Goal: Transaction & Acquisition: Purchase product/service

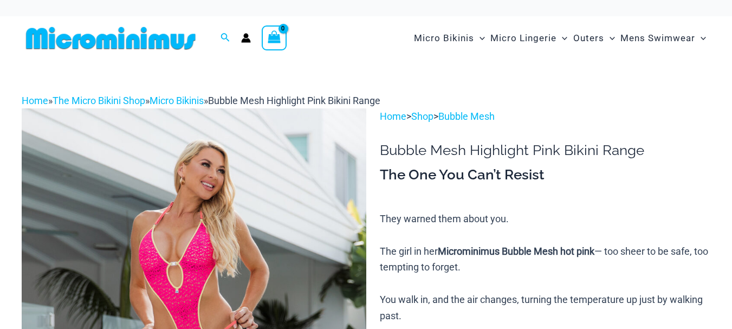
type input "**********"
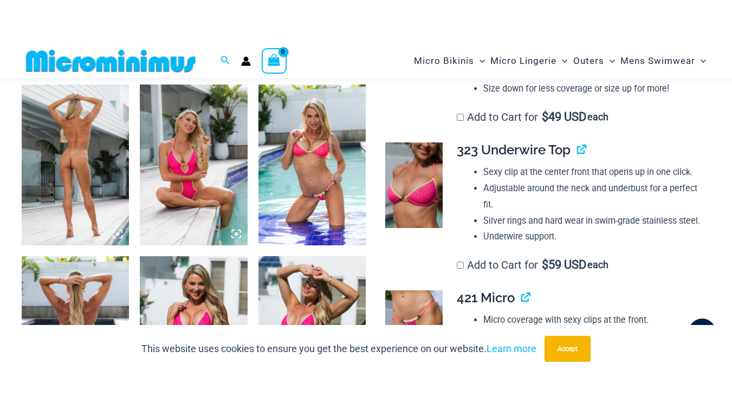
scroll to position [594, 0]
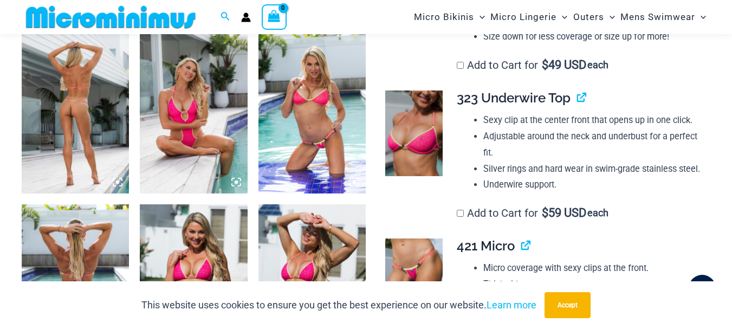
click at [81, 106] on img at bounding box center [75, 113] width 107 height 161
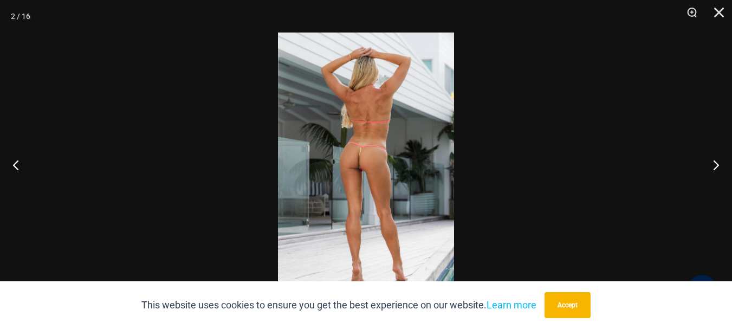
click at [376, 162] on img at bounding box center [366, 165] width 176 height 264
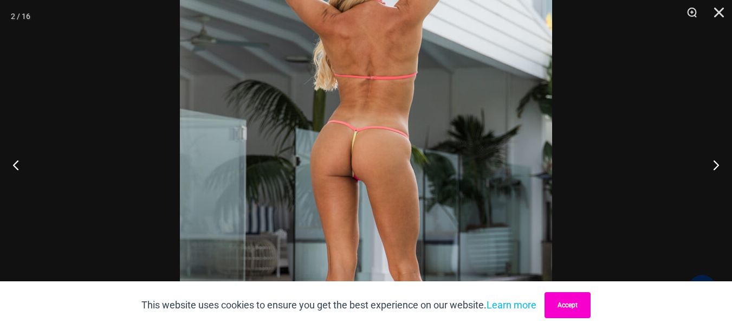
click at [581, 303] on button "Accept" at bounding box center [568, 305] width 46 height 26
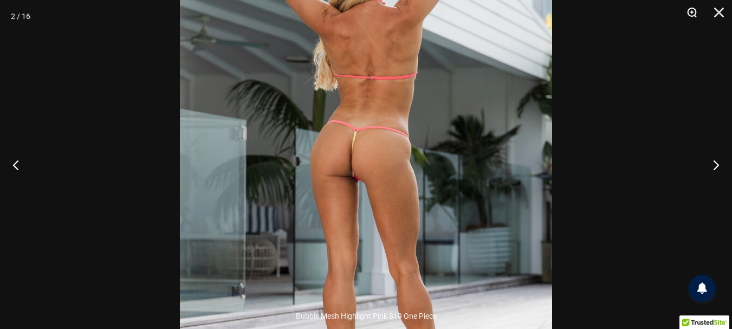
click at [689, 11] on button "Zoom" at bounding box center [688, 16] width 27 height 33
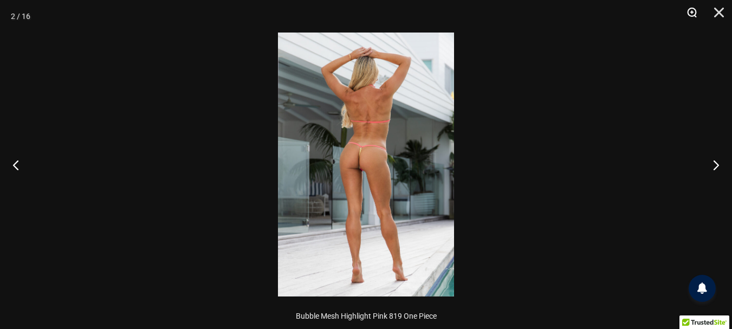
click at [686, 15] on button "Zoom" at bounding box center [688, 16] width 27 height 33
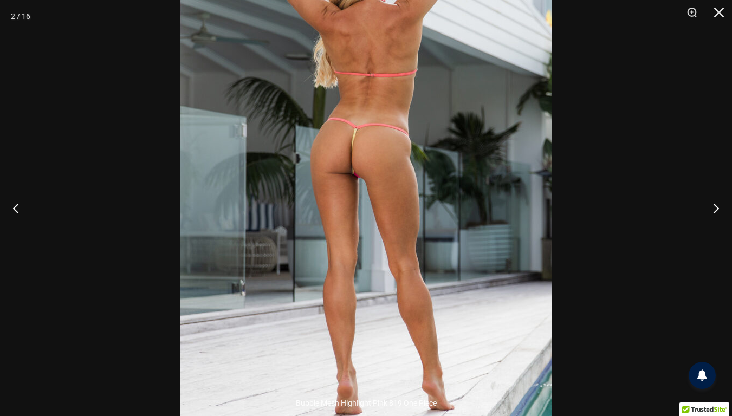
scroll to position [297, 0]
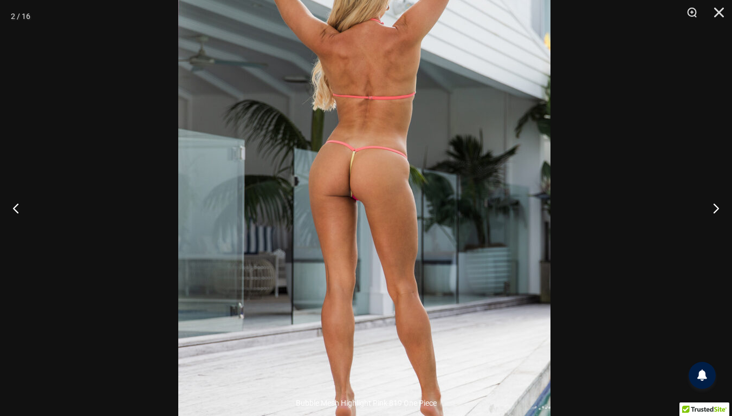
click at [500, 158] on img at bounding box center [364, 187] width 372 height 558
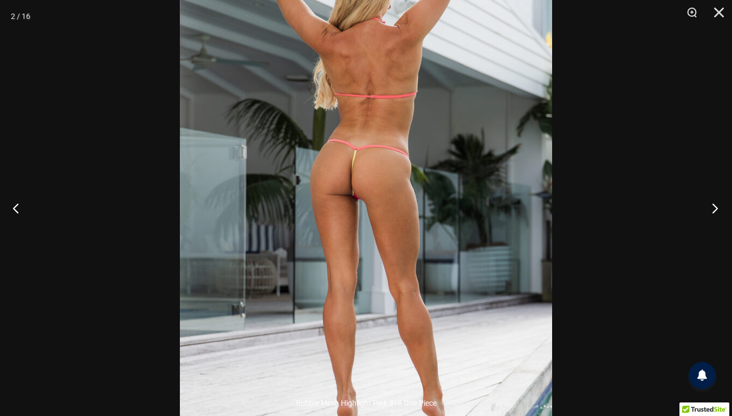
click at [711, 208] on button "Next" at bounding box center [711, 208] width 41 height 54
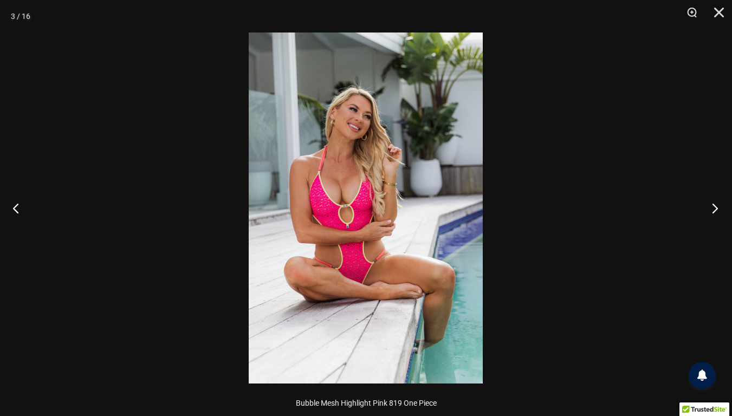
click at [711, 208] on button "Next" at bounding box center [711, 208] width 41 height 54
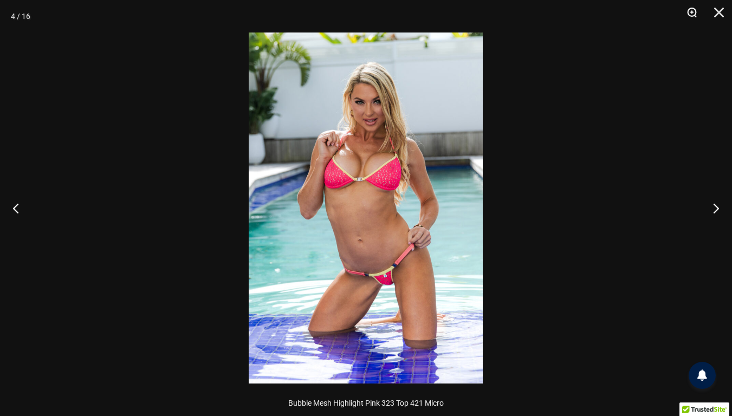
click at [693, 10] on button "Zoom" at bounding box center [688, 16] width 27 height 33
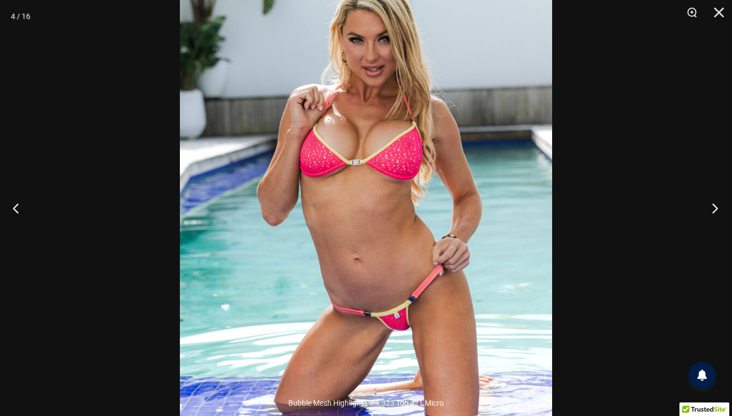
click at [712, 210] on button "Next" at bounding box center [711, 208] width 41 height 54
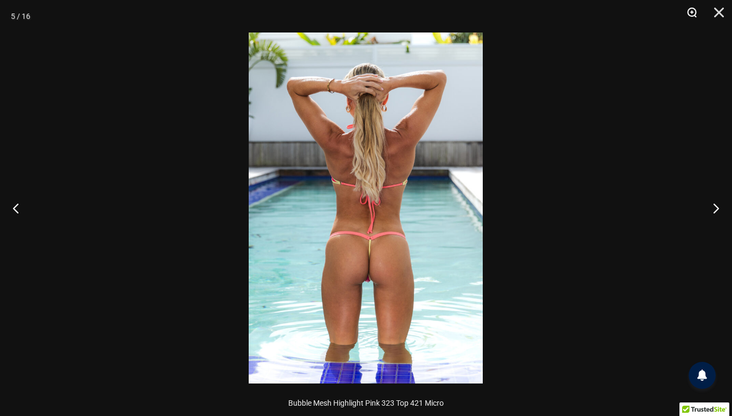
click at [696, 13] on button "Zoom" at bounding box center [688, 16] width 27 height 33
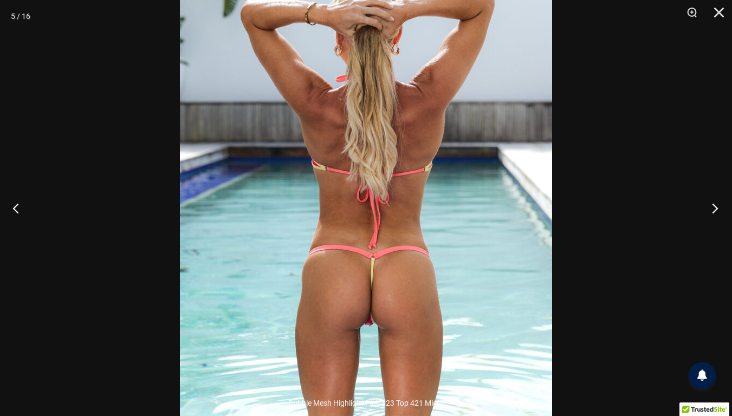
click at [714, 208] on button "Next" at bounding box center [711, 208] width 41 height 54
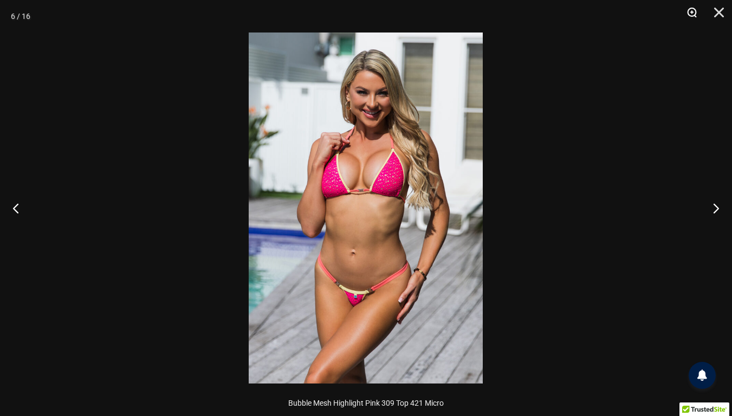
click at [691, 8] on button "Zoom" at bounding box center [688, 16] width 27 height 33
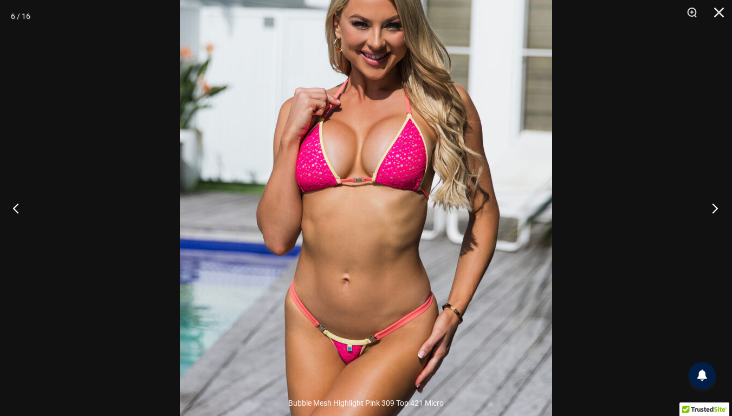
click at [717, 206] on button "Next" at bounding box center [711, 208] width 41 height 54
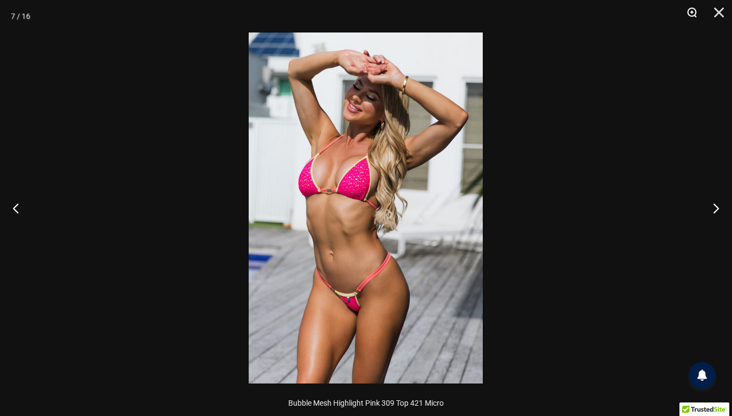
click at [690, 12] on button "Zoom" at bounding box center [688, 16] width 27 height 33
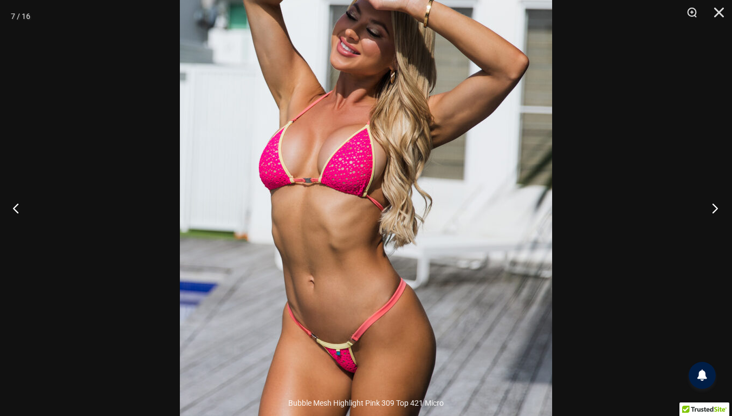
click at [713, 209] on button "Next" at bounding box center [711, 208] width 41 height 54
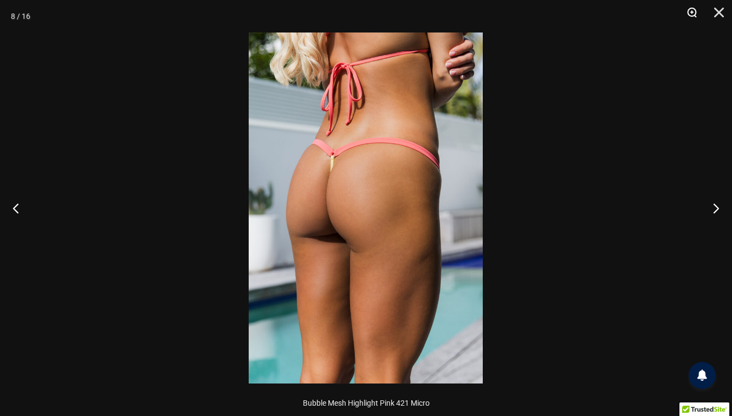
click at [691, 12] on button "Zoom" at bounding box center [688, 16] width 27 height 33
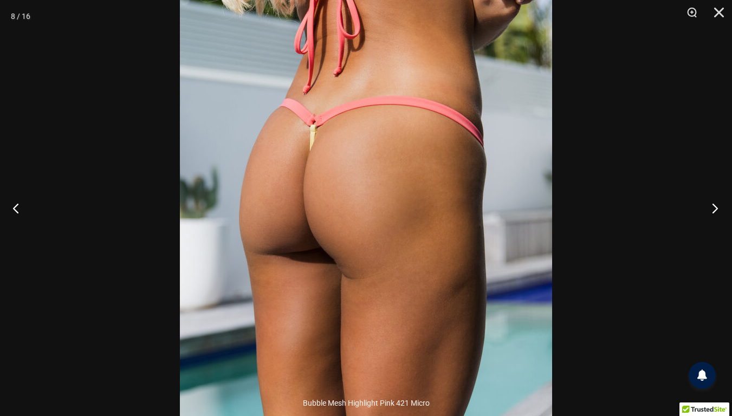
click at [717, 208] on button "Next" at bounding box center [711, 208] width 41 height 54
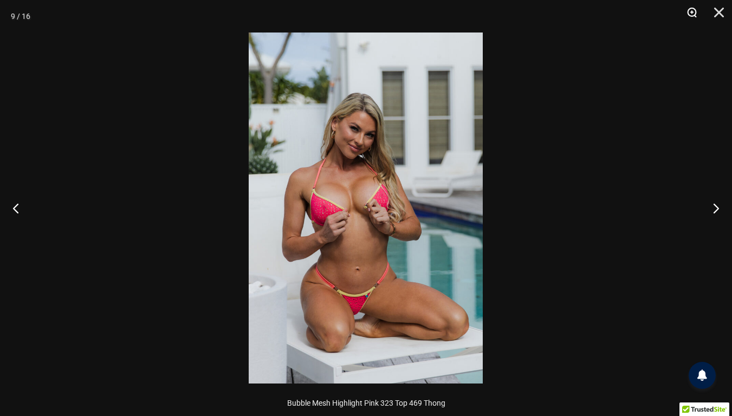
click at [691, 11] on button "Zoom" at bounding box center [688, 16] width 27 height 33
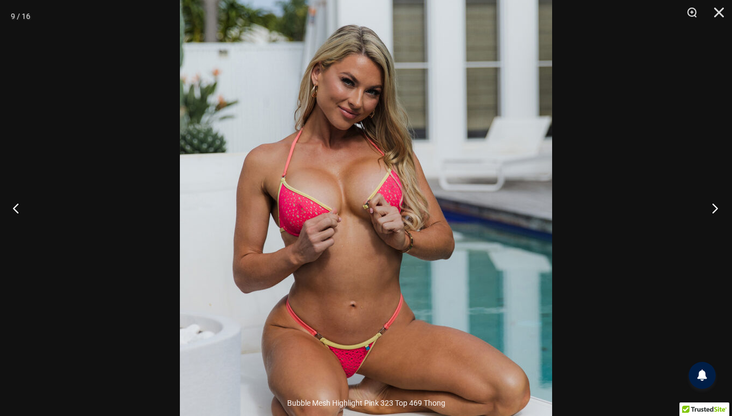
click at [716, 208] on button "Next" at bounding box center [711, 208] width 41 height 54
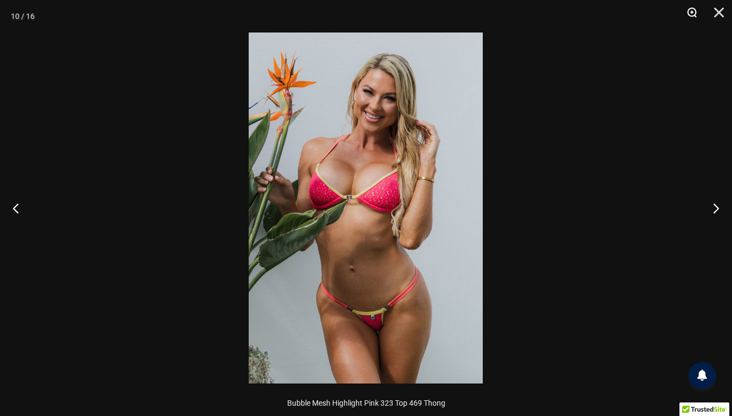
click at [692, 14] on button "Zoom" at bounding box center [688, 16] width 27 height 33
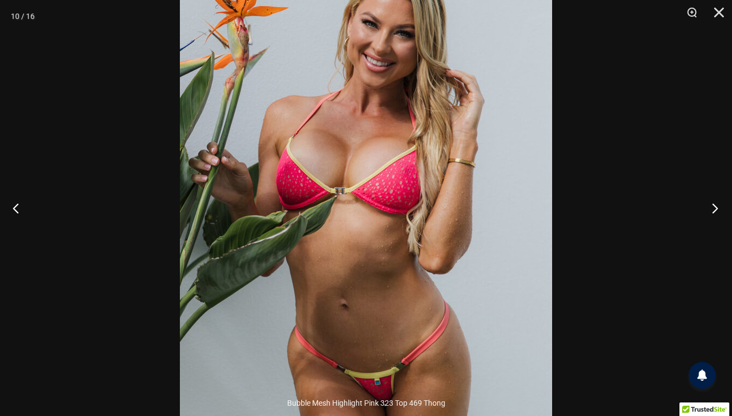
click at [715, 209] on button "Next" at bounding box center [711, 208] width 41 height 54
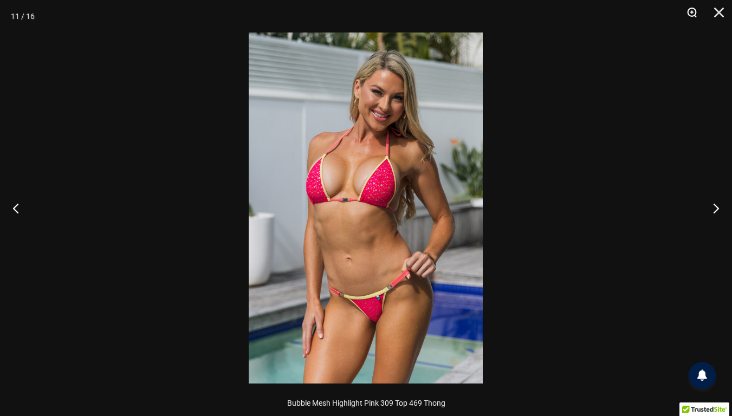
click at [691, 15] on button "Zoom" at bounding box center [688, 16] width 27 height 33
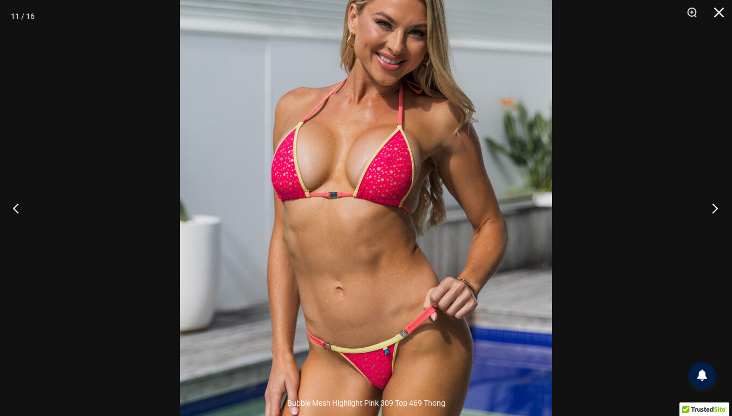
click at [715, 205] on button "Next" at bounding box center [711, 208] width 41 height 54
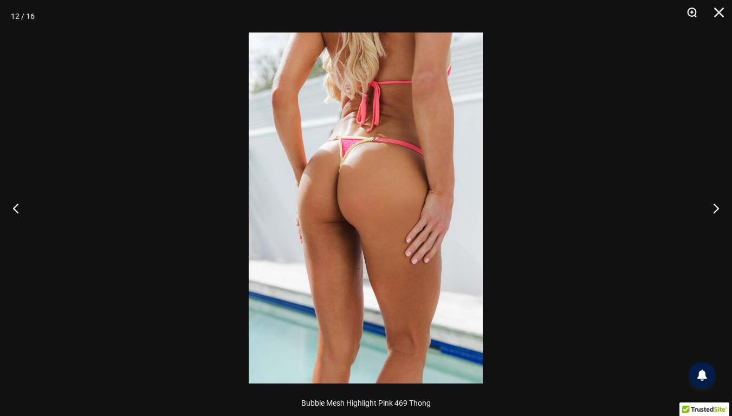
click at [690, 9] on button "Zoom" at bounding box center [688, 16] width 27 height 33
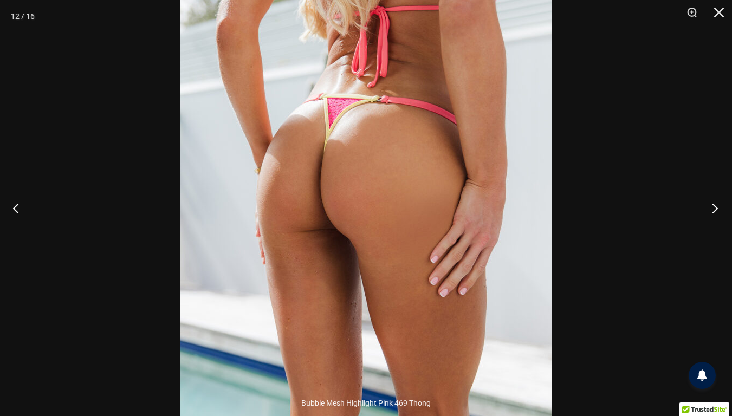
click at [714, 208] on button "Next" at bounding box center [711, 208] width 41 height 54
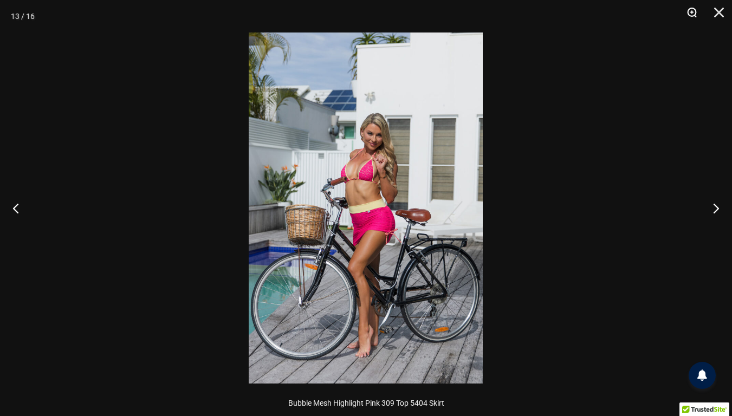
click at [690, 11] on button "Zoom" at bounding box center [688, 16] width 27 height 33
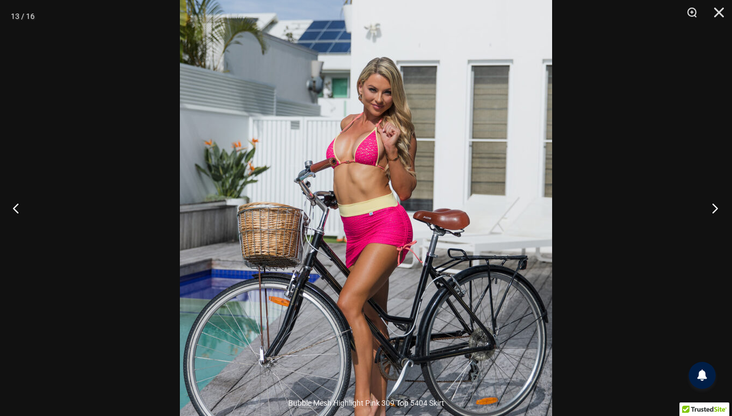
click at [714, 208] on button "Next" at bounding box center [711, 208] width 41 height 54
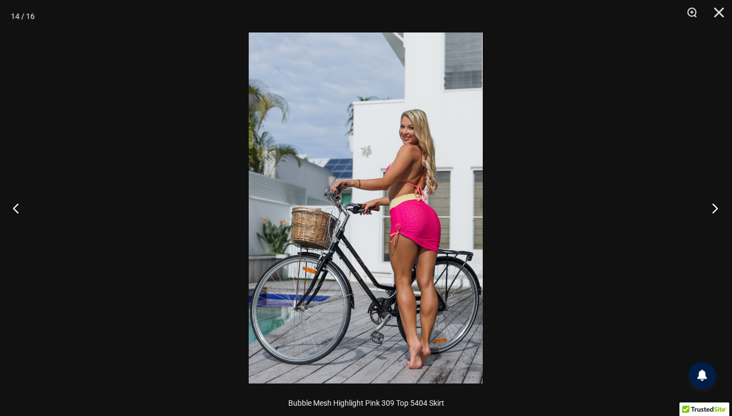
click at [714, 208] on button "Next" at bounding box center [711, 208] width 41 height 54
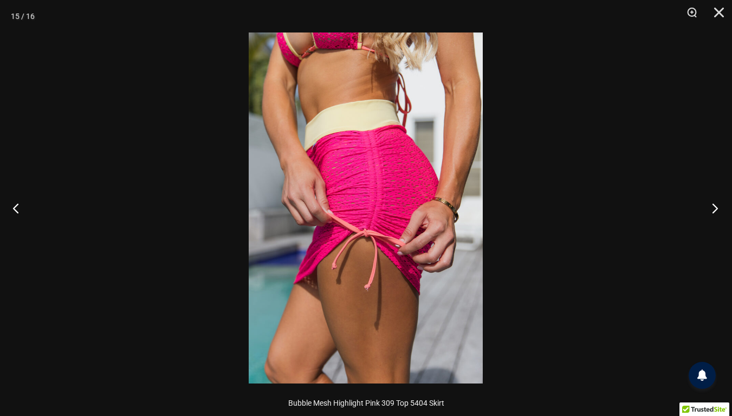
click at [714, 208] on button "Next" at bounding box center [711, 208] width 41 height 54
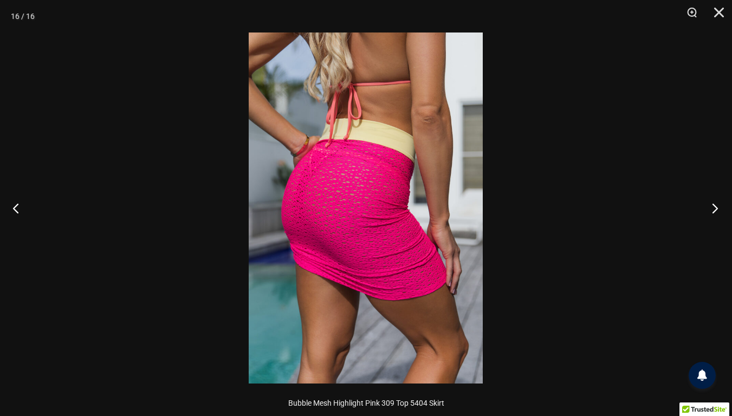
click at [714, 208] on button "Next" at bounding box center [711, 208] width 41 height 54
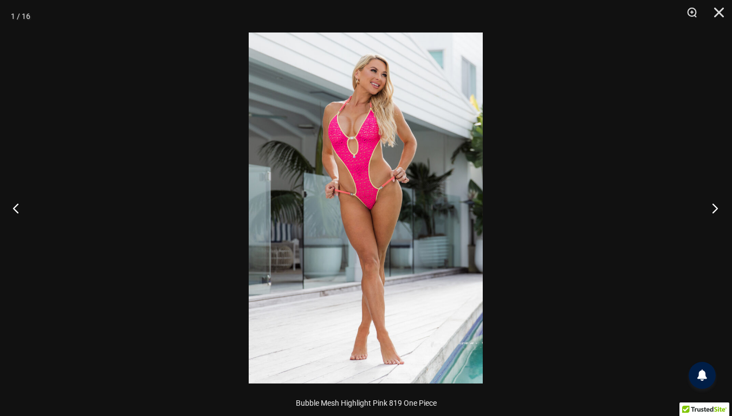
click at [714, 209] on button "Next" at bounding box center [711, 208] width 41 height 54
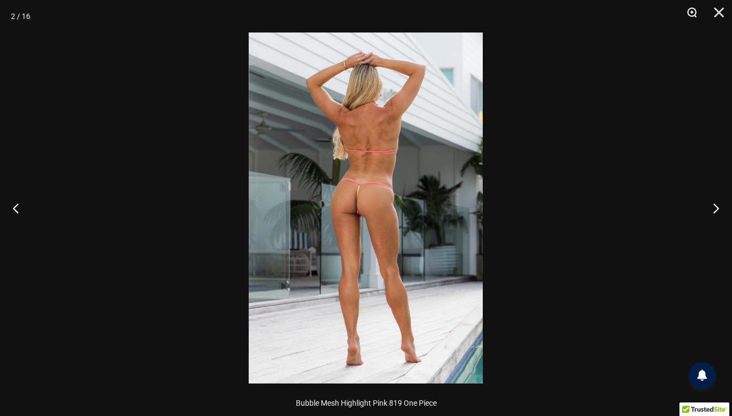
click at [691, 12] on button "Zoom" at bounding box center [688, 16] width 27 height 33
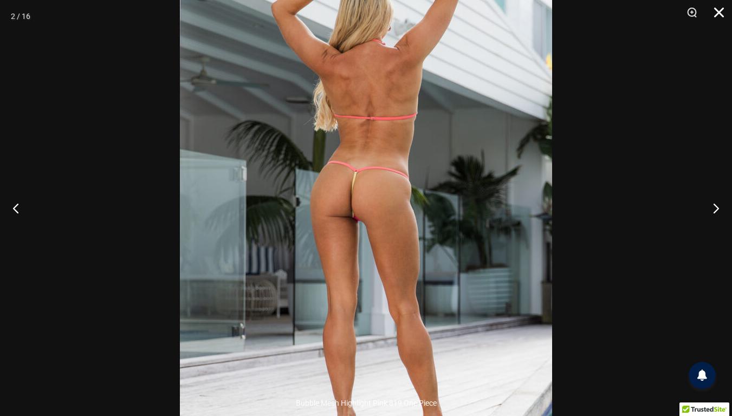
click at [716, 14] on button "Close" at bounding box center [715, 16] width 27 height 33
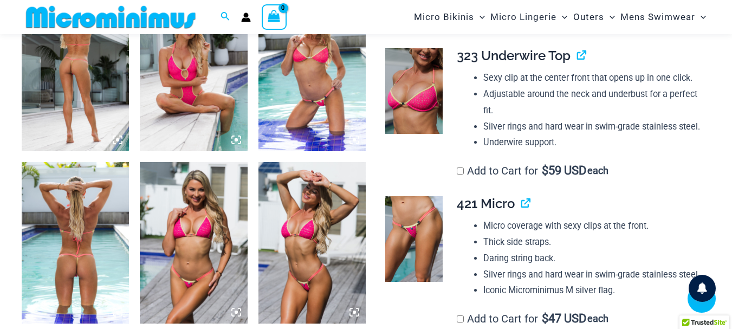
scroll to position [660, 0]
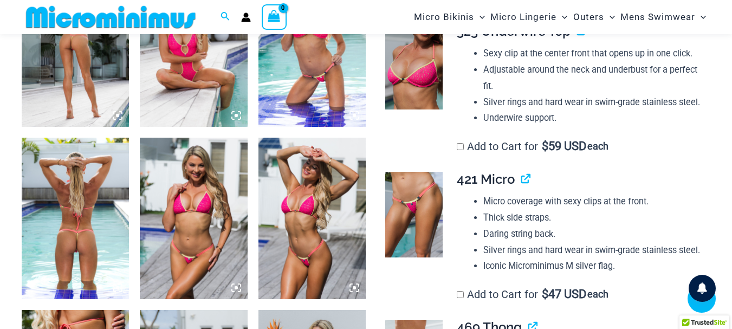
click at [75, 223] on img at bounding box center [75, 218] width 107 height 161
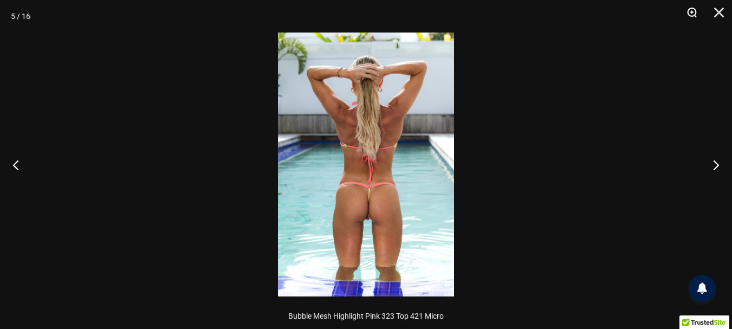
click at [691, 13] on button "Zoom" at bounding box center [688, 16] width 27 height 33
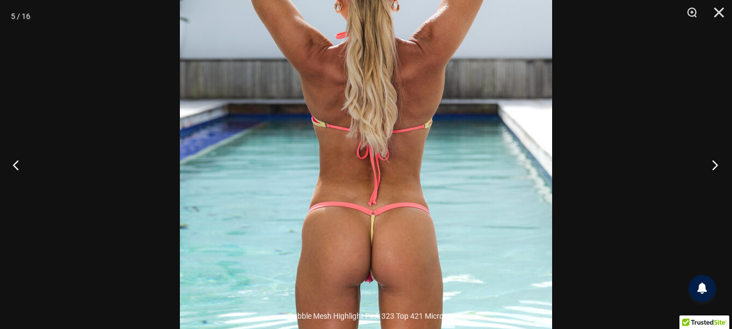
click at [716, 166] on button "Next" at bounding box center [711, 165] width 41 height 54
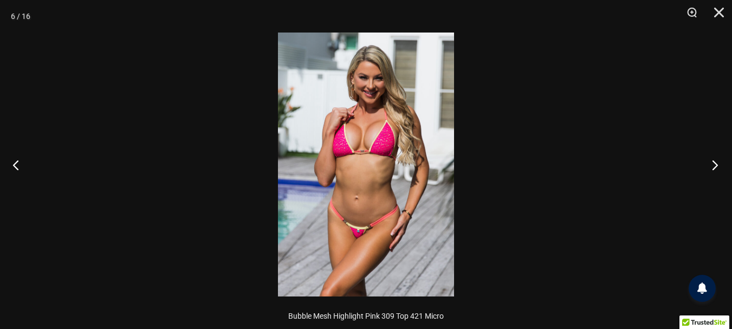
click at [716, 166] on button "Next" at bounding box center [711, 165] width 41 height 54
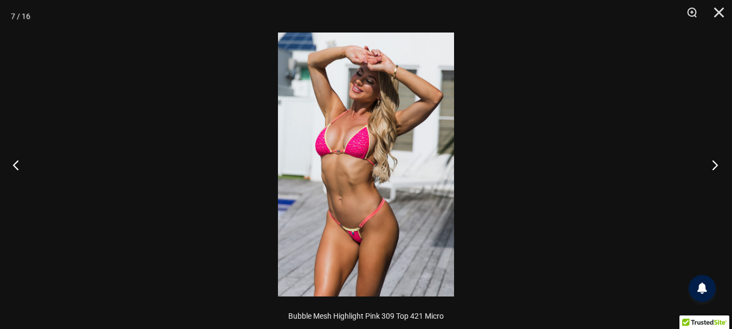
click at [716, 166] on button "Next" at bounding box center [711, 165] width 41 height 54
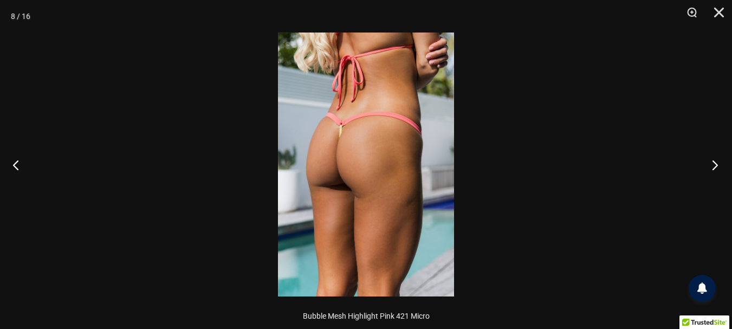
click at [716, 166] on button "Next" at bounding box center [711, 165] width 41 height 54
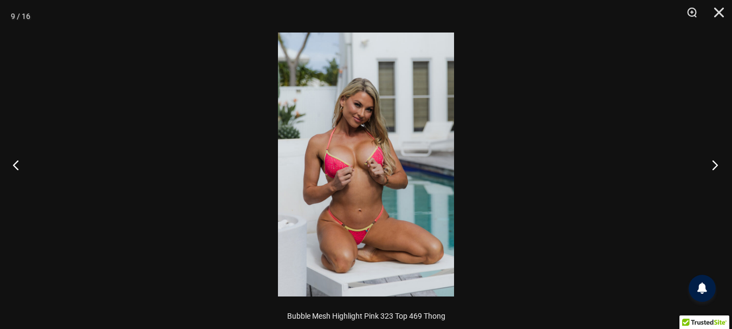
click at [716, 166] on button "Next" at bounding box center [711, 165] width 41 height 54
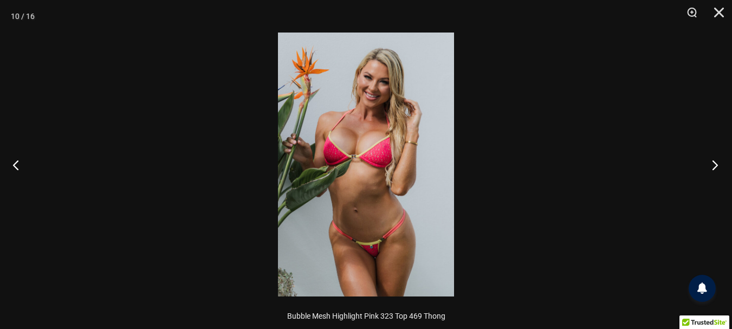
click at [716, 166] on button "Next" at bounding box center [711, 165] width 41 height 54
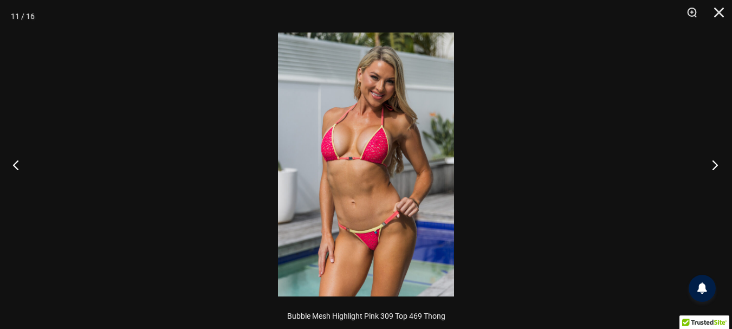
click at [716, 166] on button "Next" at bounding box center [711, 165] width 41 height 54
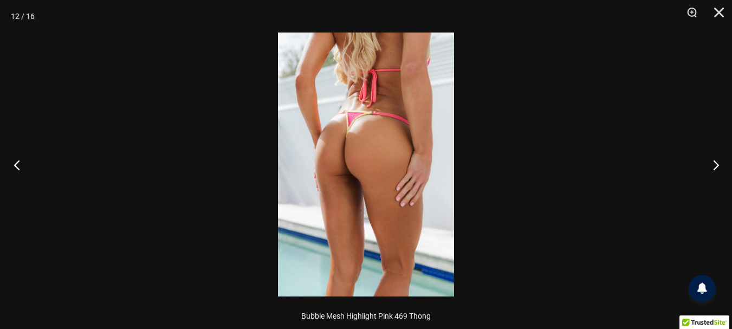
click at [16, 165] on button "Previous" at bounding box center [20, 165] width 41 height 54
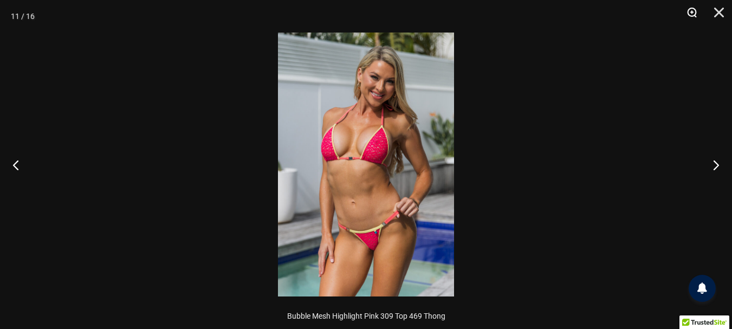
click at [692, 15] on button "Zoom" at bounding box center [688, 16] width 27 height 33
